Goal: Task Accomplishment & Management: Complete application form

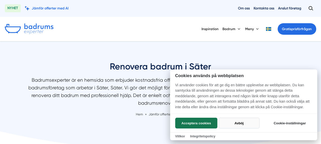
click at [238, 127] on button "Avböj" at bounding box center [239, 123] width 41 height 11
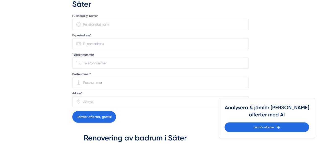
scroll to position [690, 0]
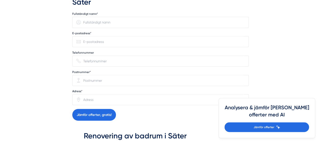
click at [108, 26] on input "Fullständigt namn*" at bounding box center [163, 22] width 164 height 10
type input "Kim Strååt"
type input "kim.straat@outlook.com"
type input "0702171202"
type input "78334"
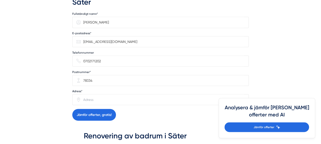
click at [112, 101] on input "Adress*" at bounding box center [163, 100] width 164 height 10
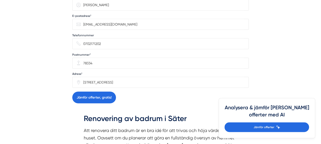
scroll to position [715, 0]
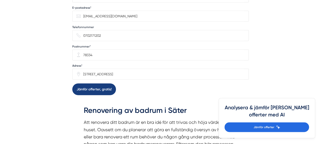
type input "Täppgatan 3"
click at [111, 94] on button "Jämför offerter, gratis!" at bounding box center [94, 89] width 44 height 11
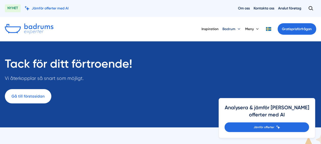
click at [236, 28] on button "Badrum" at bounding box center [232, 28] width 19 height 13
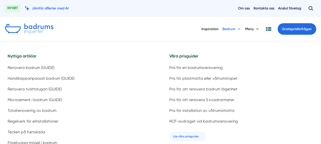
scroll to position [51, 0]
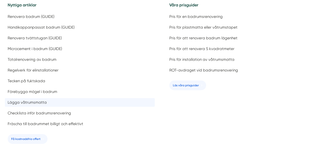
click at [38, 104] on span "Lägga våtrumsmatta" at bounding box center [27, 102] width 39 height 5
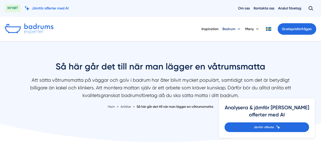
click at [224, 35] on button "Badrum" at bounding box center [232, 28] width 19 height 13
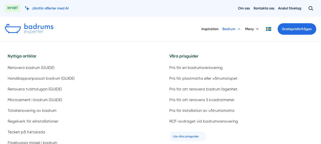
click at [229, 28] on button "Badrum" at bounding box center [232, 28] width 19 height 13
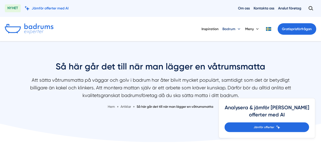
click at [229, 28] on button "Badrum" at bounding box center [232, 28] width 19 height 13
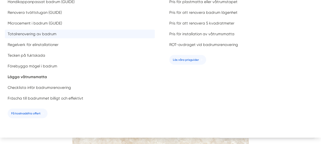
scroll to position [51, 0]
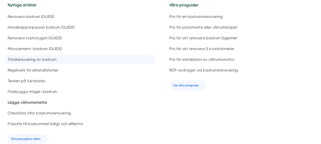
click at [44, 62] on span "Totalrenovering av badrum" at bounding box center [32, 59] width 49 height 5
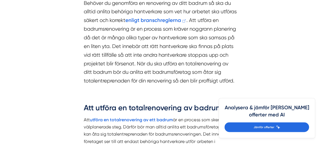
scroll to position [358, 0]
